Goal: Transaction & Acquisition: Purchase product/service

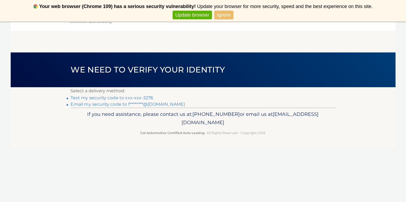
click at [145, 99] on link "Text my security code to xxx-xxx-3276" at bounding box center [112, 97] width 83 height 5
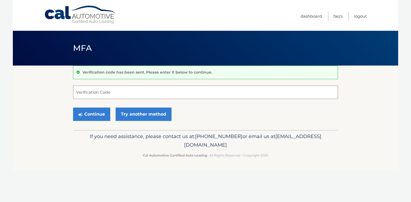
drag, startPoint x: 0, startPoint y: 0, endPoint x: 145, endPoint y: 99, distance: 175.9
click at [145, 99] on input "Verification Code" at bounding box center [205, 92] width 265 height 13
type input "482272"
click at [96, 117] on button "Continue" at bounding box center [91, 113] width 37 height 13
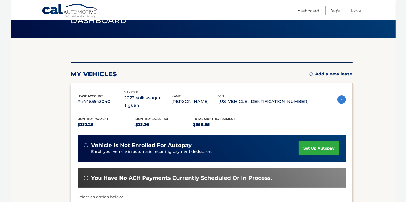
scroll to position [80, 0]
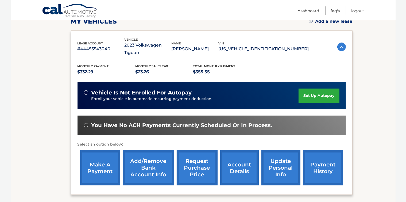
click at [103, 163] on link "make a payment" at bounding box center [100, 167] width 40 height 35
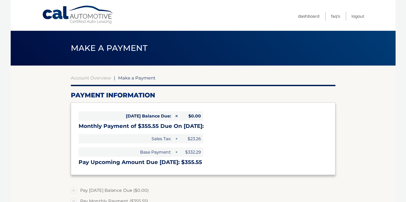
select select "NzVhMzhkNGMtZGVhMi00OTM4LWFmNzMtZTBhYWFmMDczMTMx"
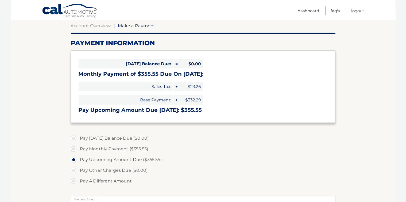
scroll to position [107, 0]
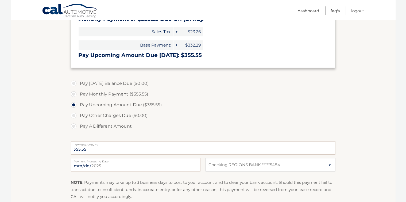
click at [72, 99] on label "Pay Monthly Payment ($355.55)" at bounding box center [203, 94] width 265 height 11
click at [73, 97] on input "Pay Monthly Payment ($355.55)" at bounding box center [75, 93] width 5 height 9
radio input "true"
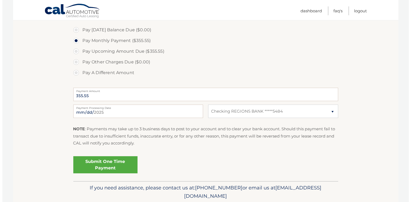
scroll to position [187, 0]
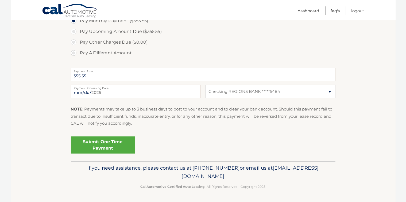
click at [111, 153] on link "Submit One Time Payment" at bounding box center [103, 144] width 64 height 17
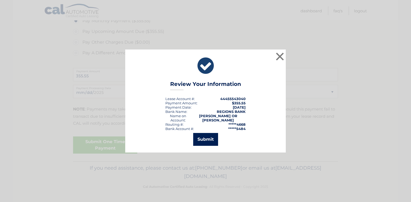
click at [207, 136] on button "Submit" at bounding box center [205, 139] width 25 height 13
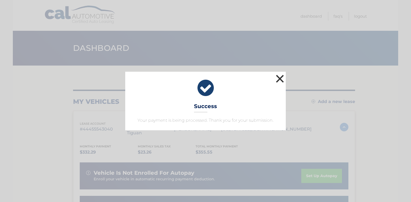
click at [278, 73] on button "×" at bounding box center [279, 78] width 11 height 11
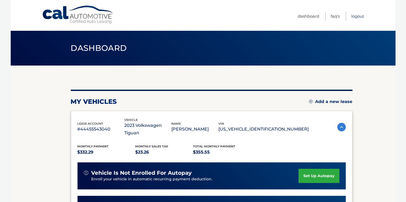
click at [360, 17] on link "Logout" at bounding box center [357, 16] width 13 height 9
